Goal: Find specific page/section: Find specific page/section

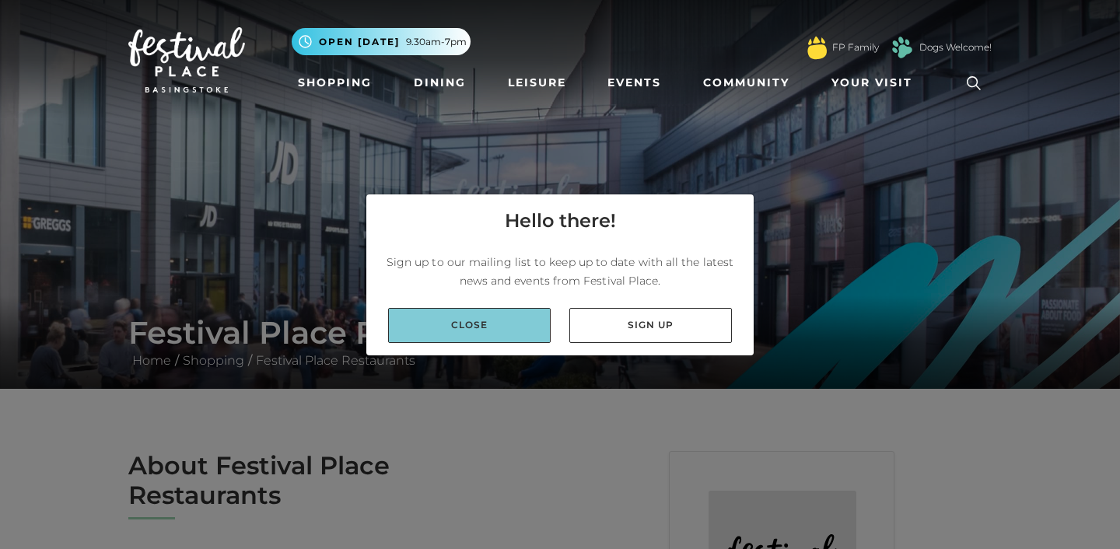
click at [479, 317] on link "Close" at bounding box center [469, 325] width 163 height 35
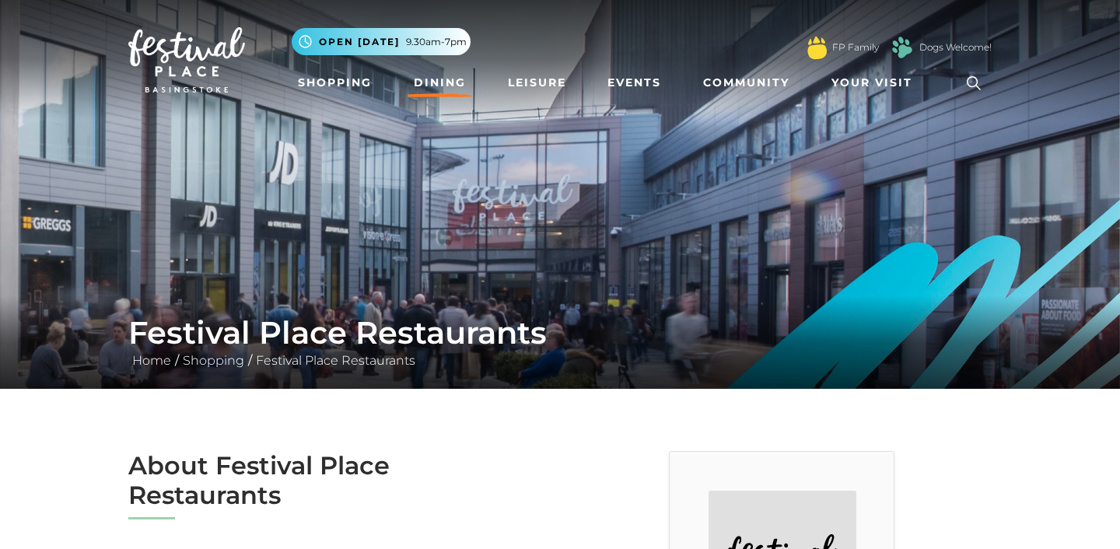
click at [434, 86] on link "Dining" at bounding box center [439, 82] width 65 height 29
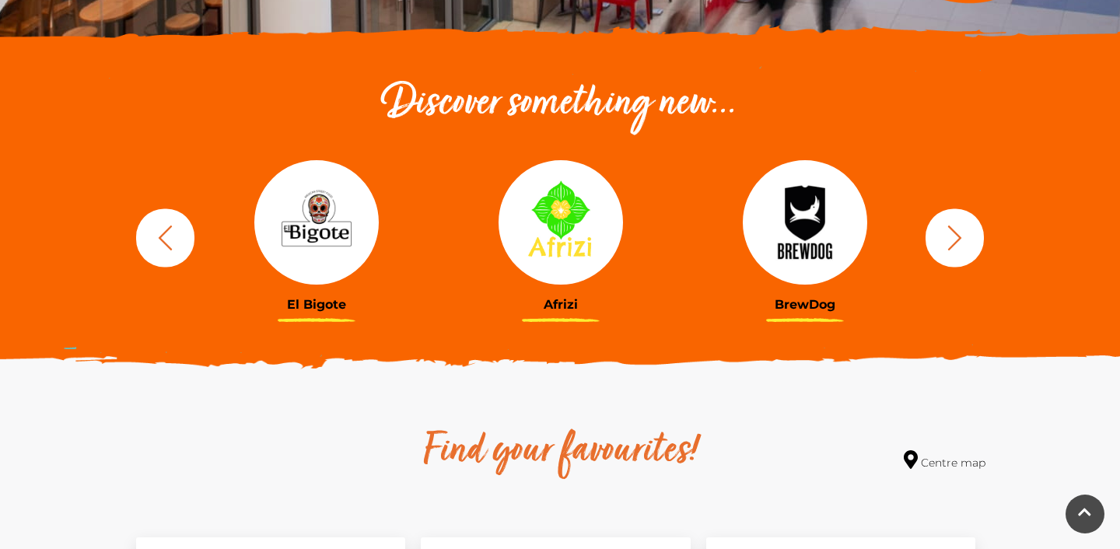
scroll to position [498, 0]
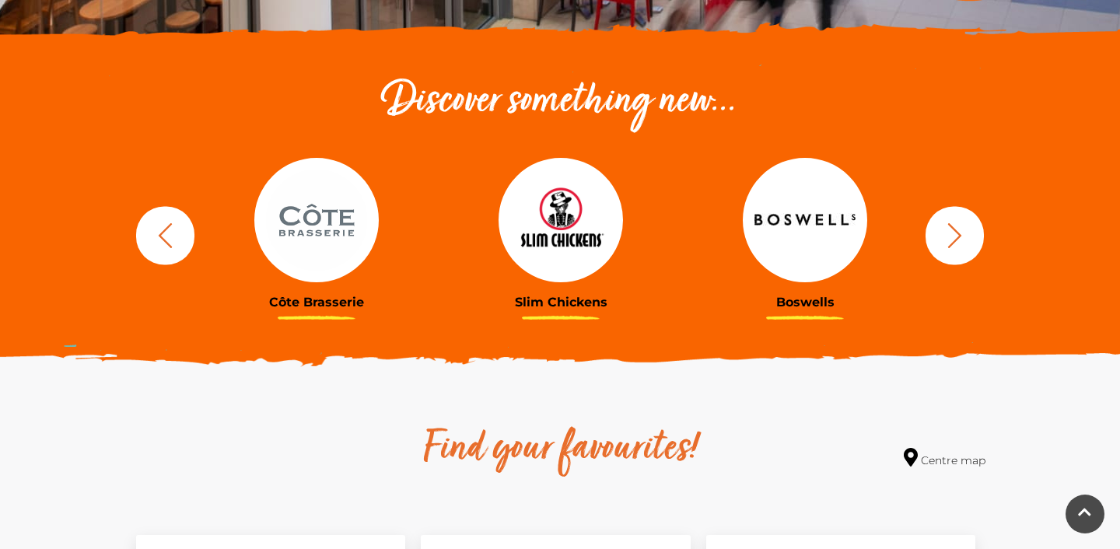
click at [563, 233] on img at bounding box center [560, 220] width 124 height 124
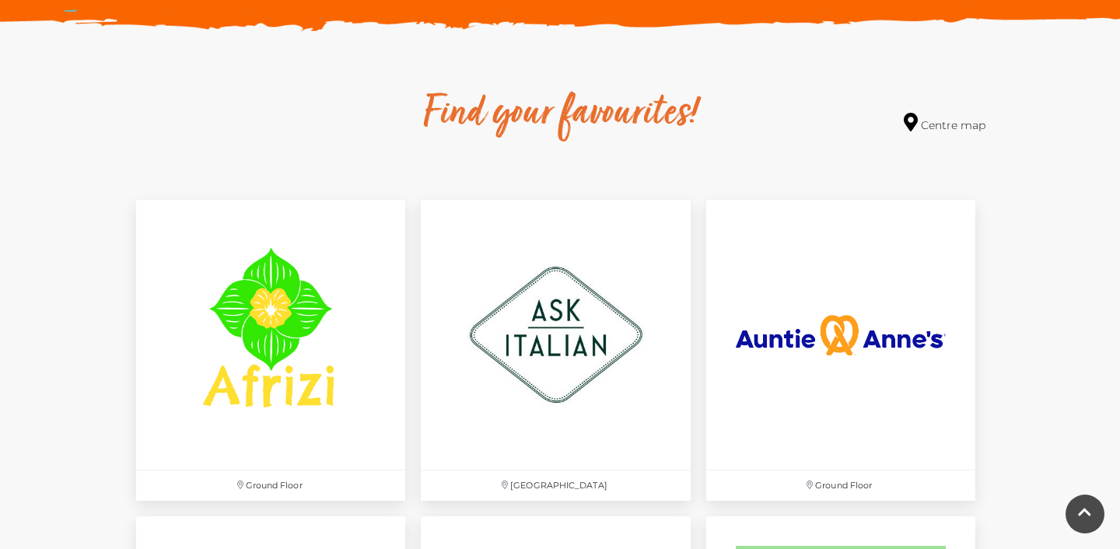
scroll to position [868, 0]
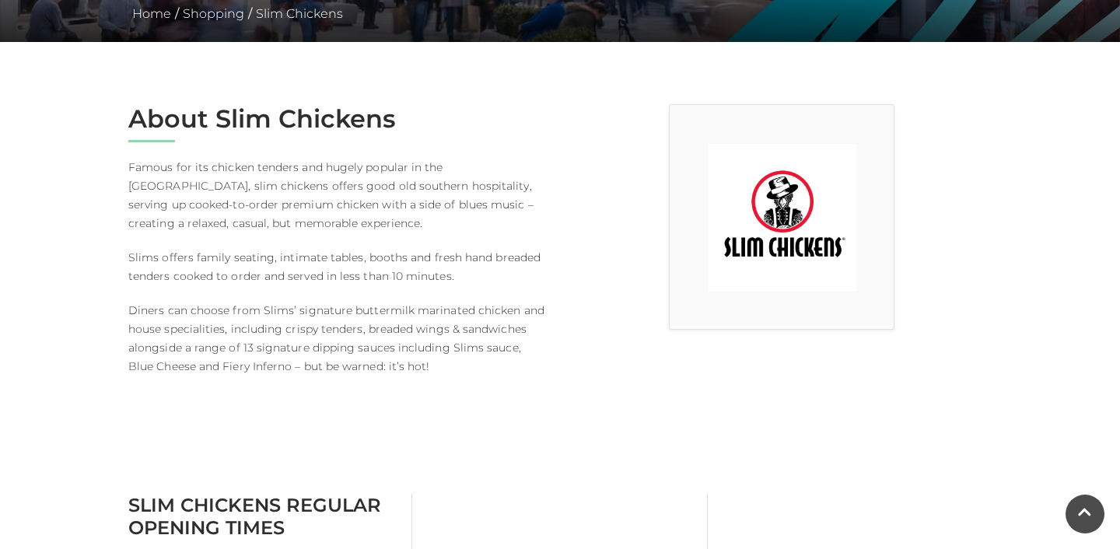
scroll to position [372, 0]
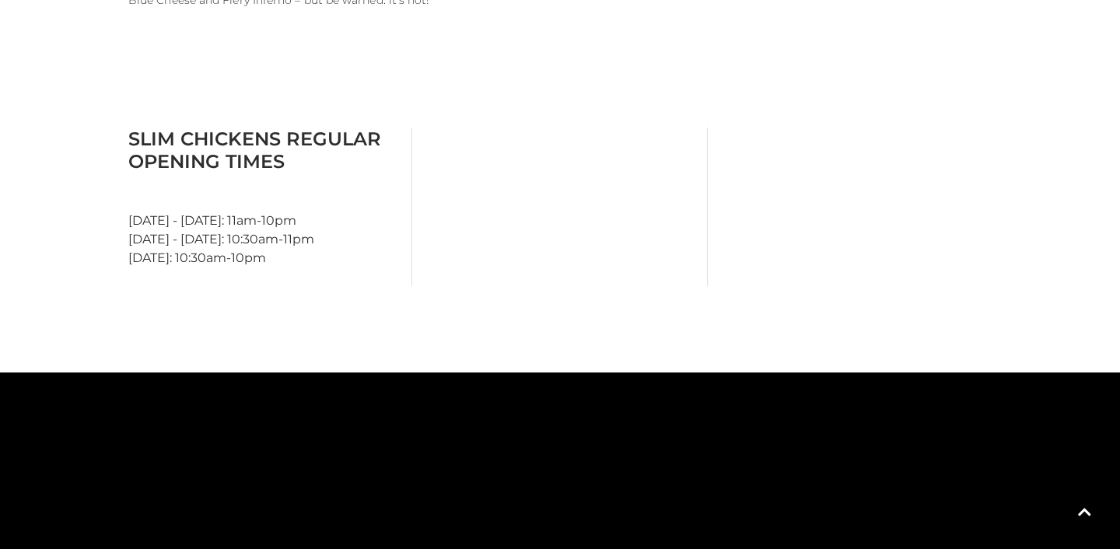
click at [563, 235] on div at bounding box center [560, 207] width 296 height 159
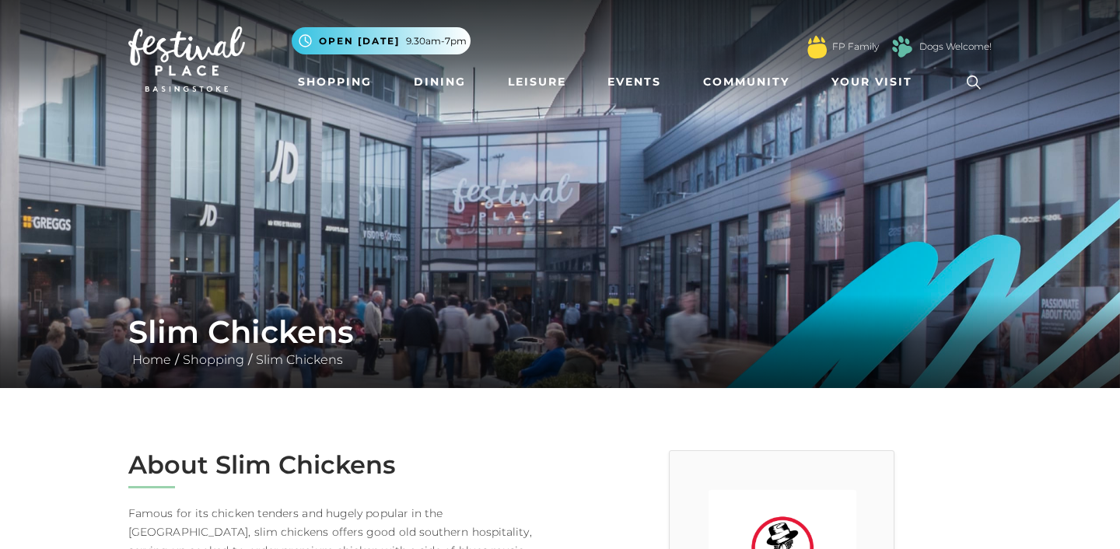
scroll to position [4, 0]
